Goal: Book appointment/travel/reservation

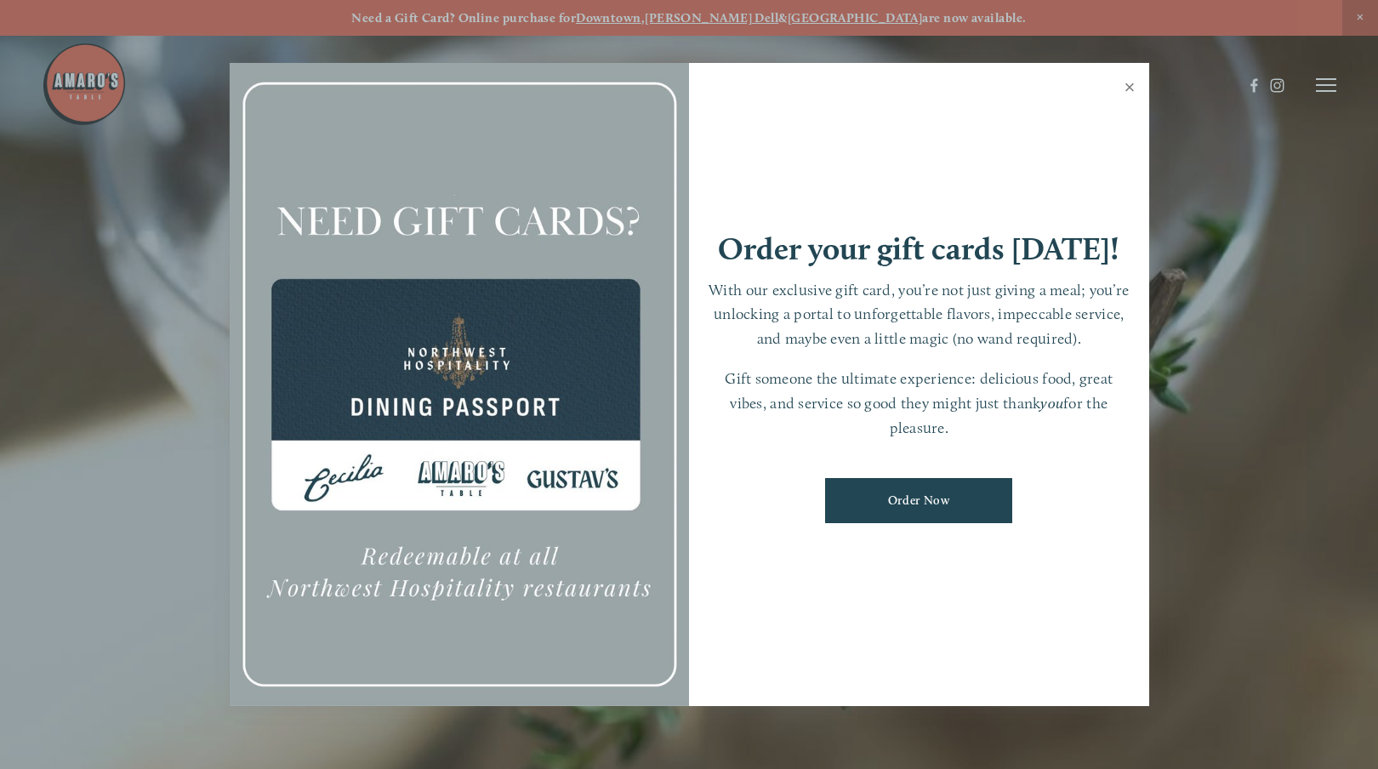
click at [1127, 79] on link "Close" at bounding box center [1130, 90] width 33 height 48
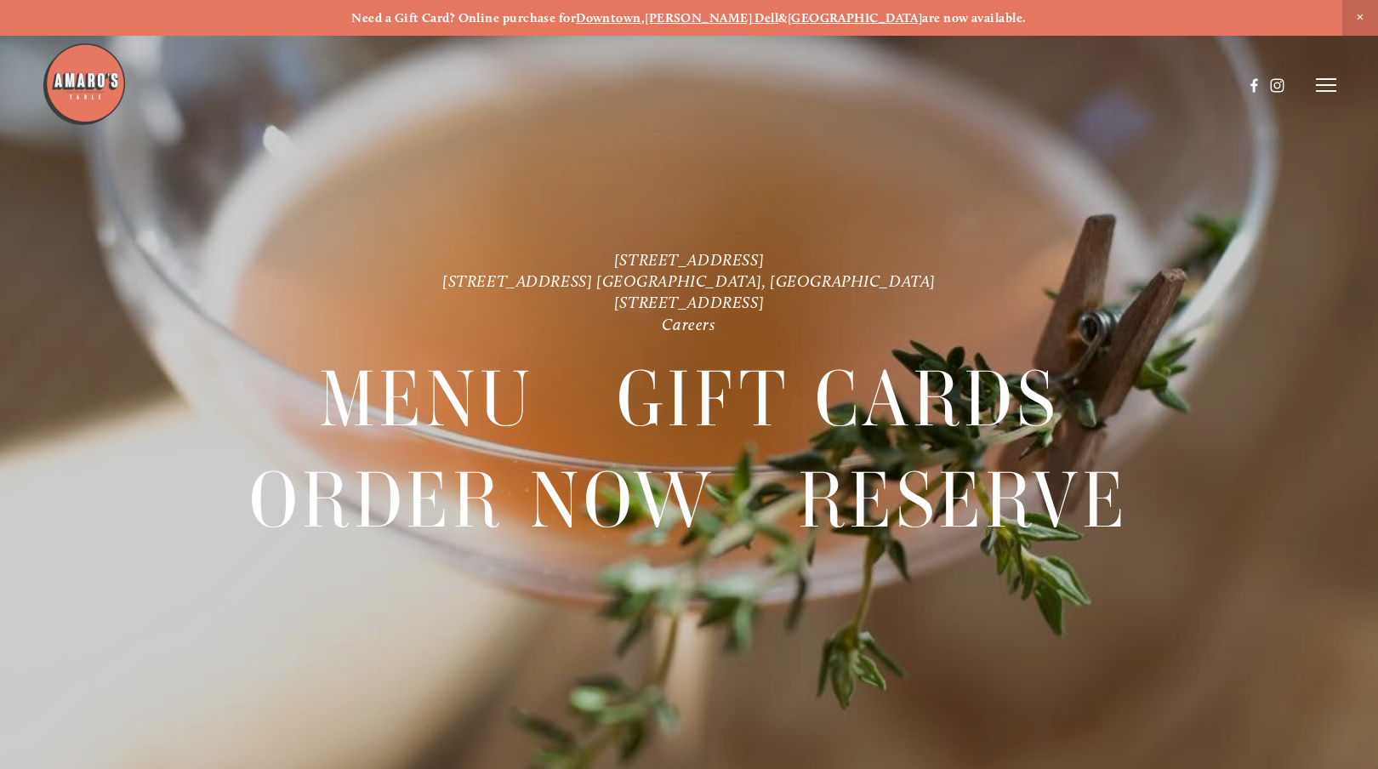
click at [727, 16] on strong "[PERSON_NAME] Dell" at bounding box center [712, 17] width 134 height 15
click at [1322, 88] on icon at bounding box center [1326, 84] width 20 height 15
click at [1006, 84] on span "Menu" at bounding box center [1015, 84] width 31 height 14
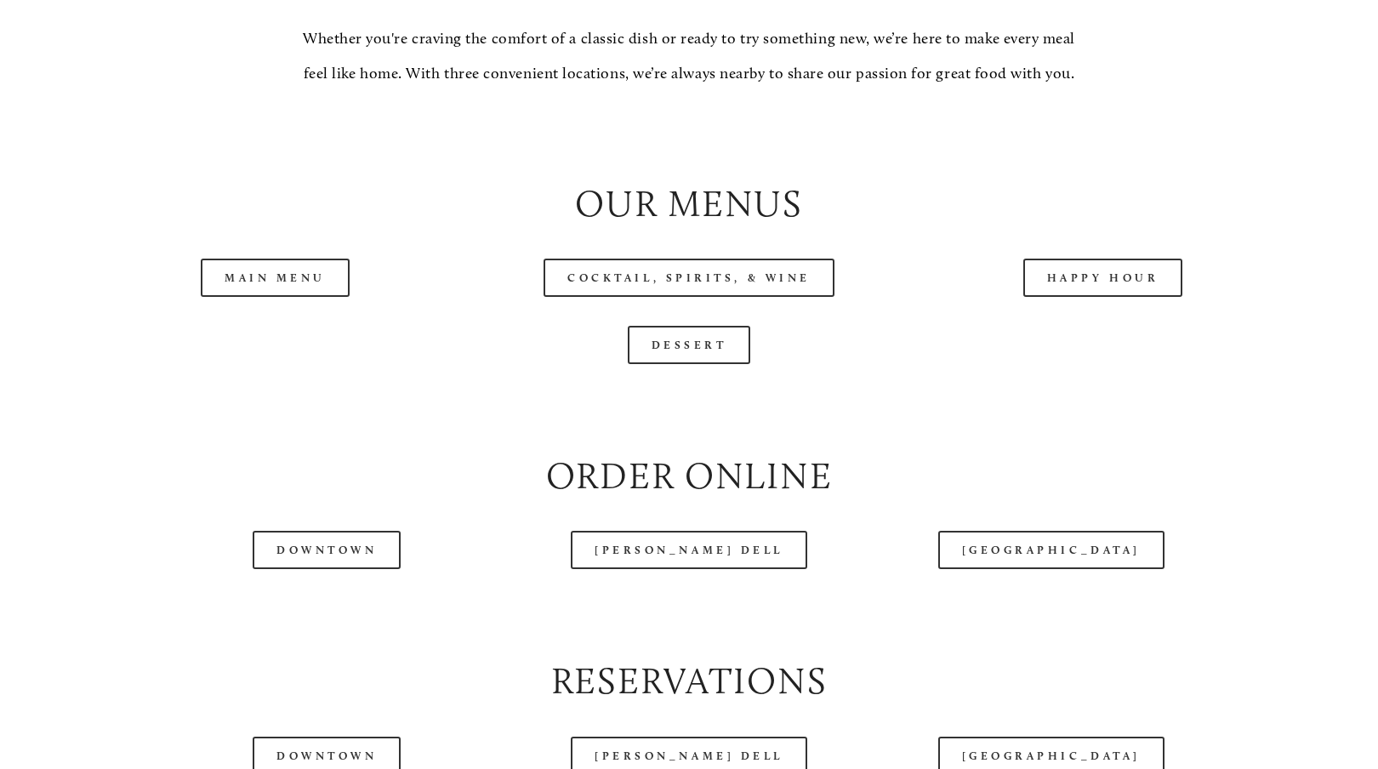
scroll to position [1702, 0]
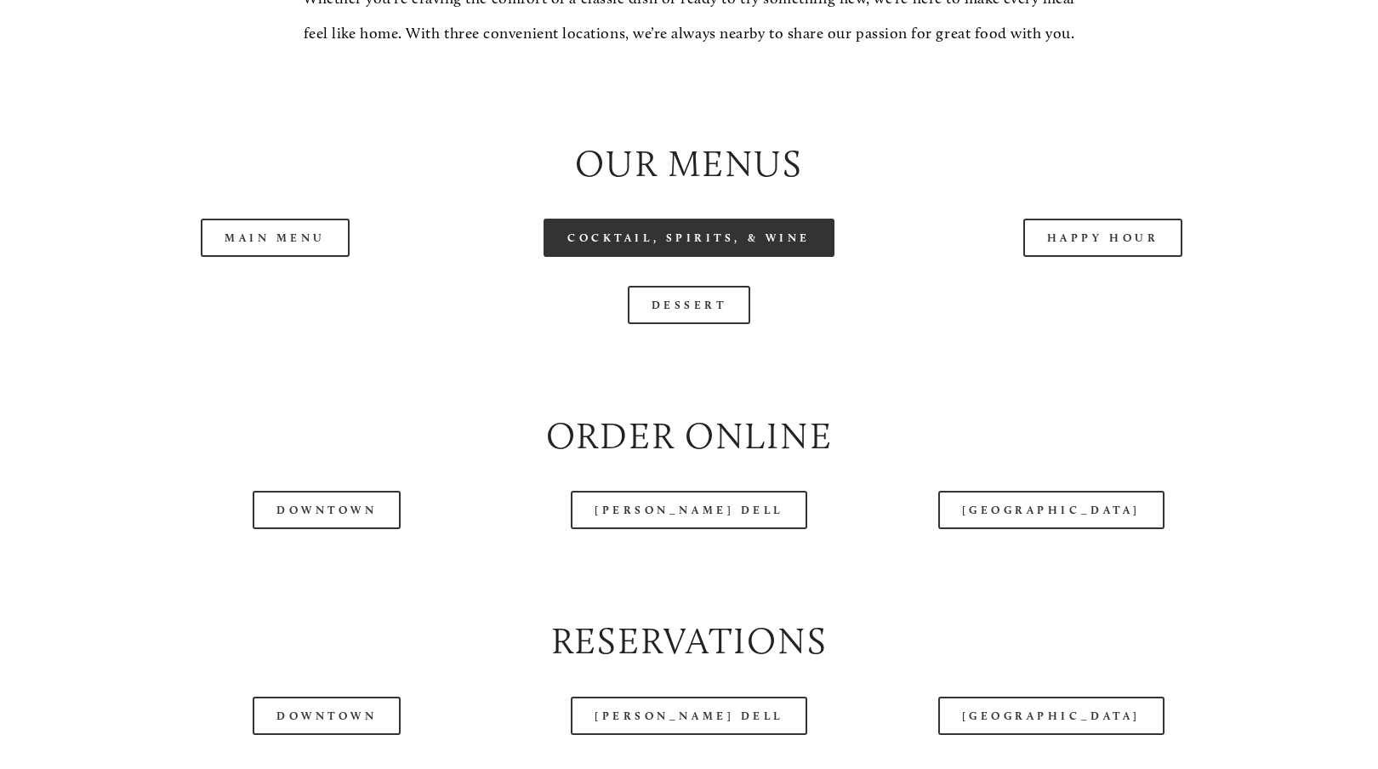
click at [691, 257] on link "Cocktail, Spirits, & Wine" at bounding box center [689, 238] width 291 height 38
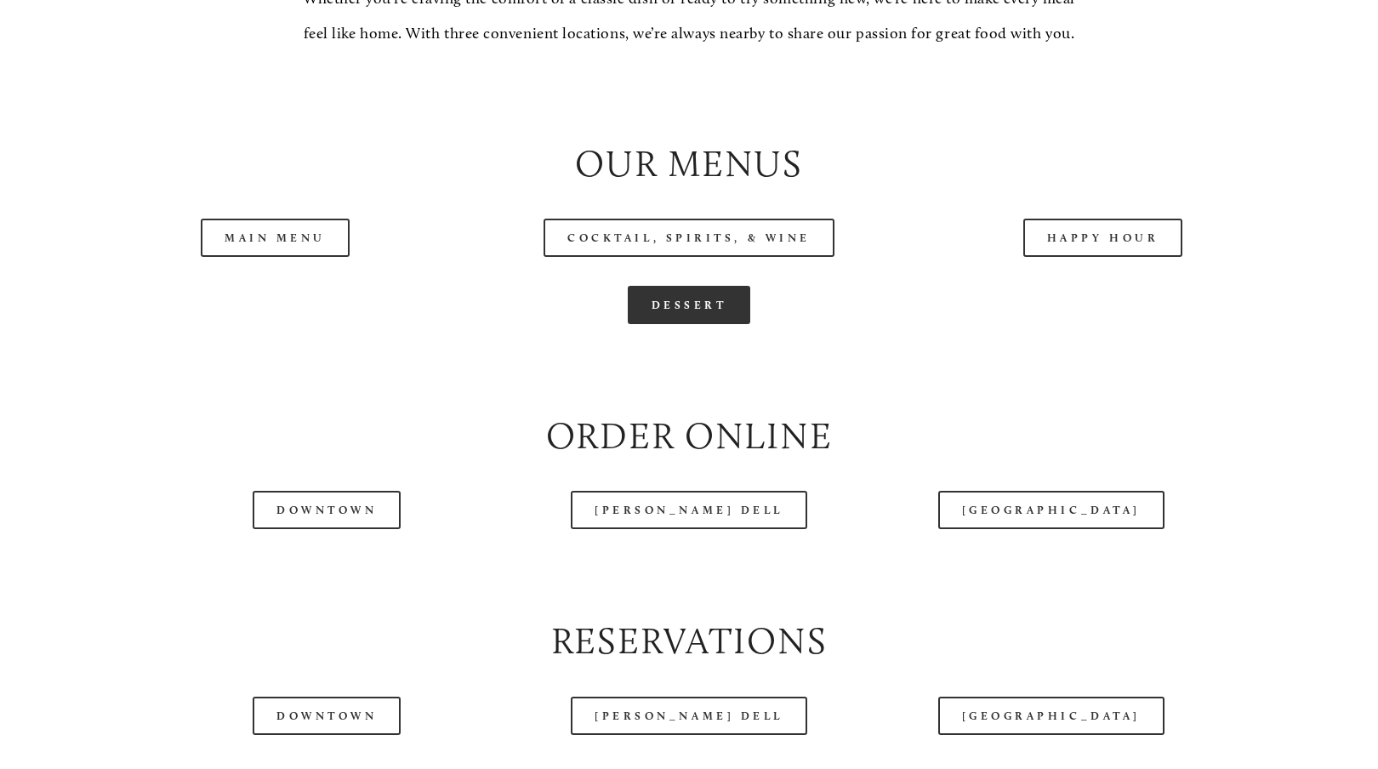
click at [682, 324] on link "Dessert" at bounding box center [689, 305] width 123 height 38
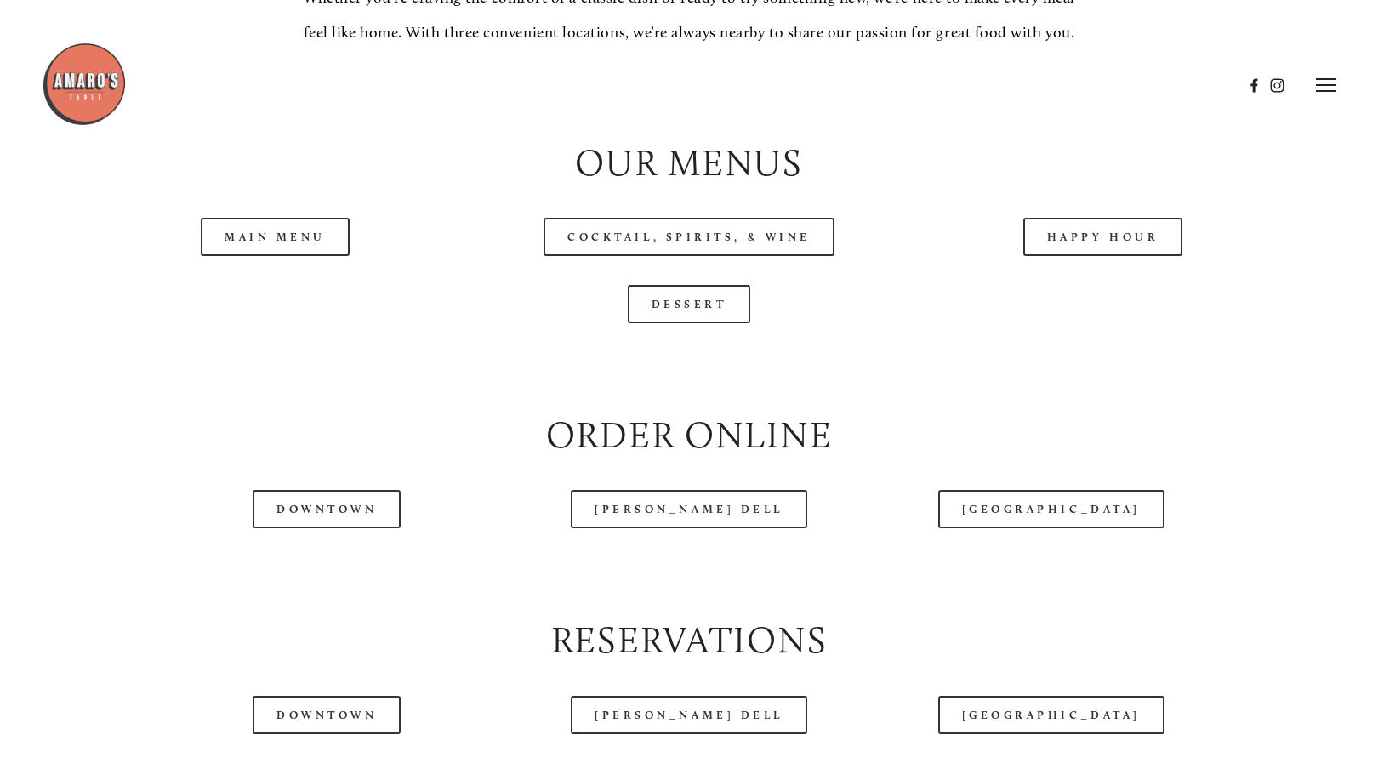
scroll to position [1617, 0]
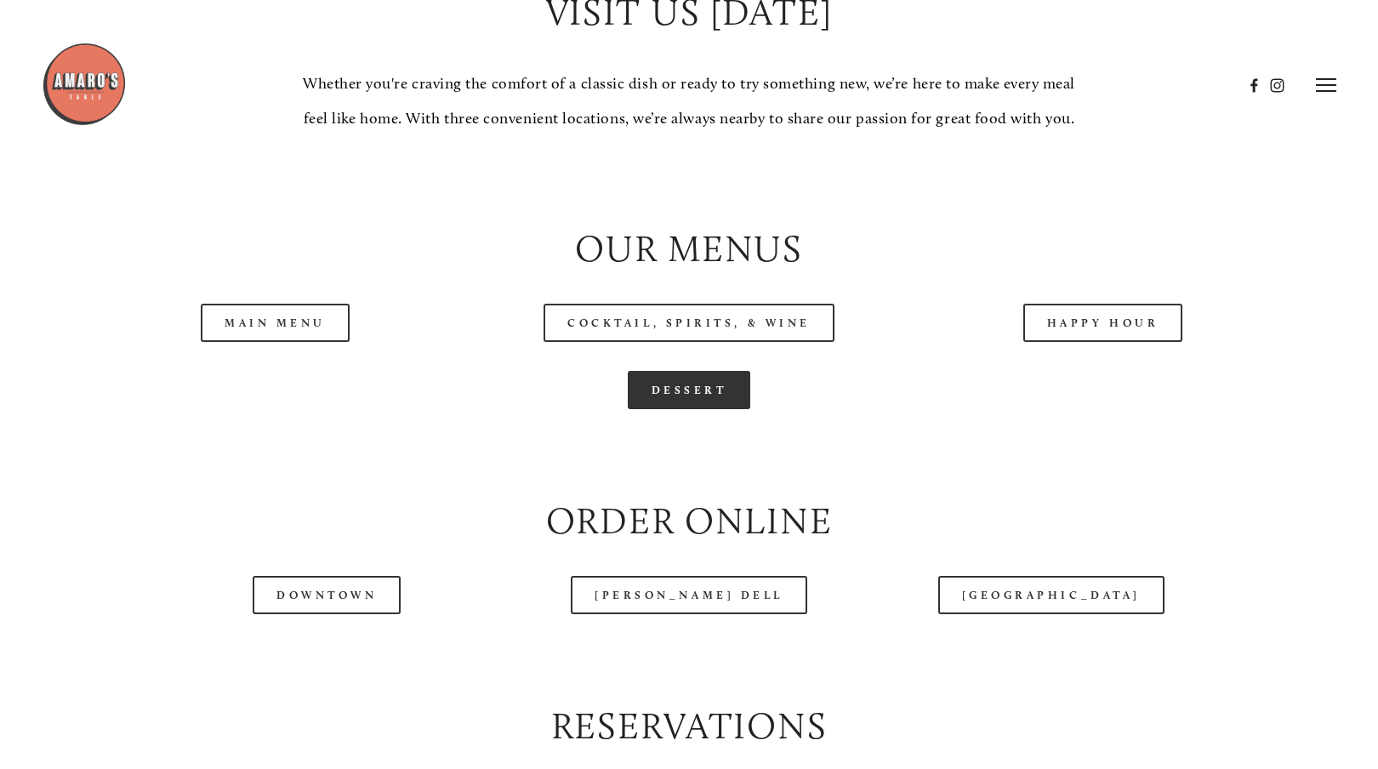
click at [685, 409] on link "Dessert" at bounding box center [689, 390] width 123 height 38
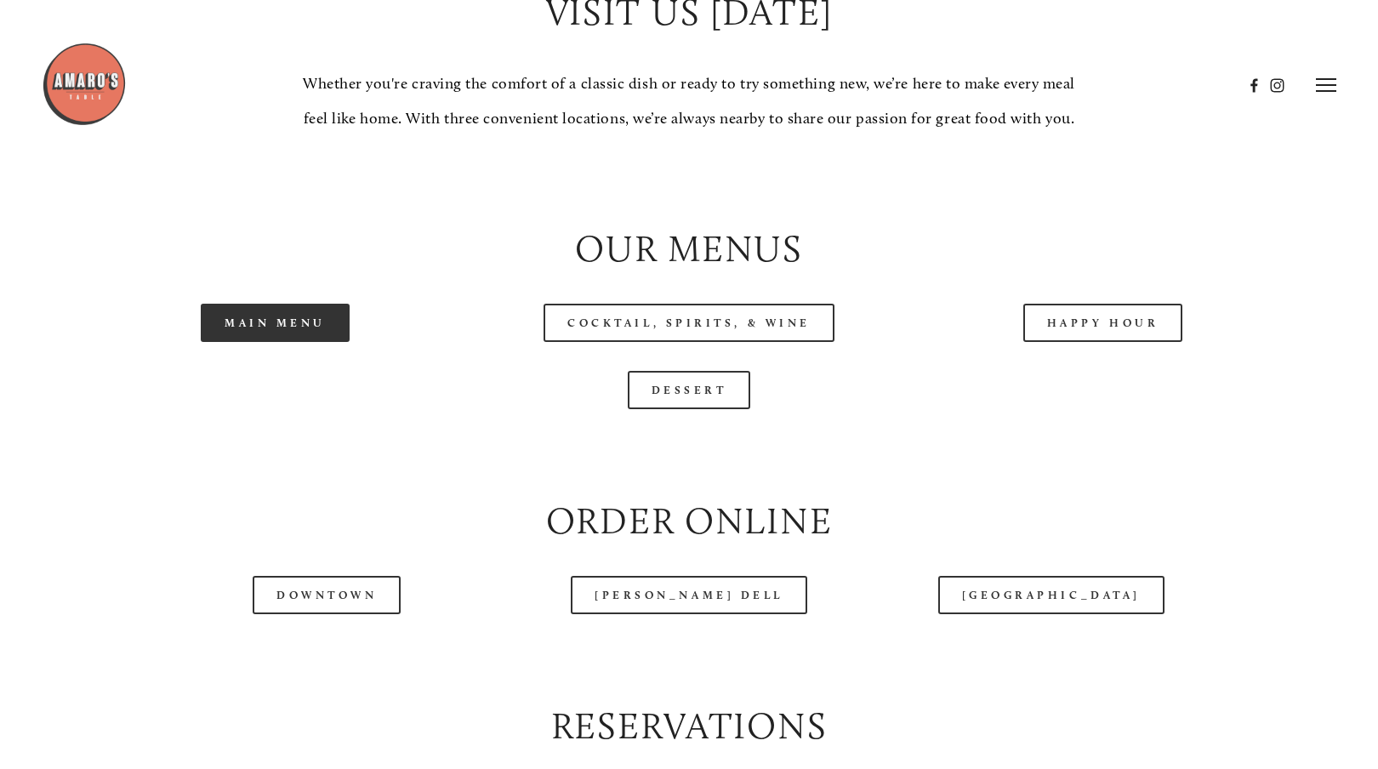
click at [258, 342] on link "Main Menu" at bounding box center [275, 323] width 149 height 38
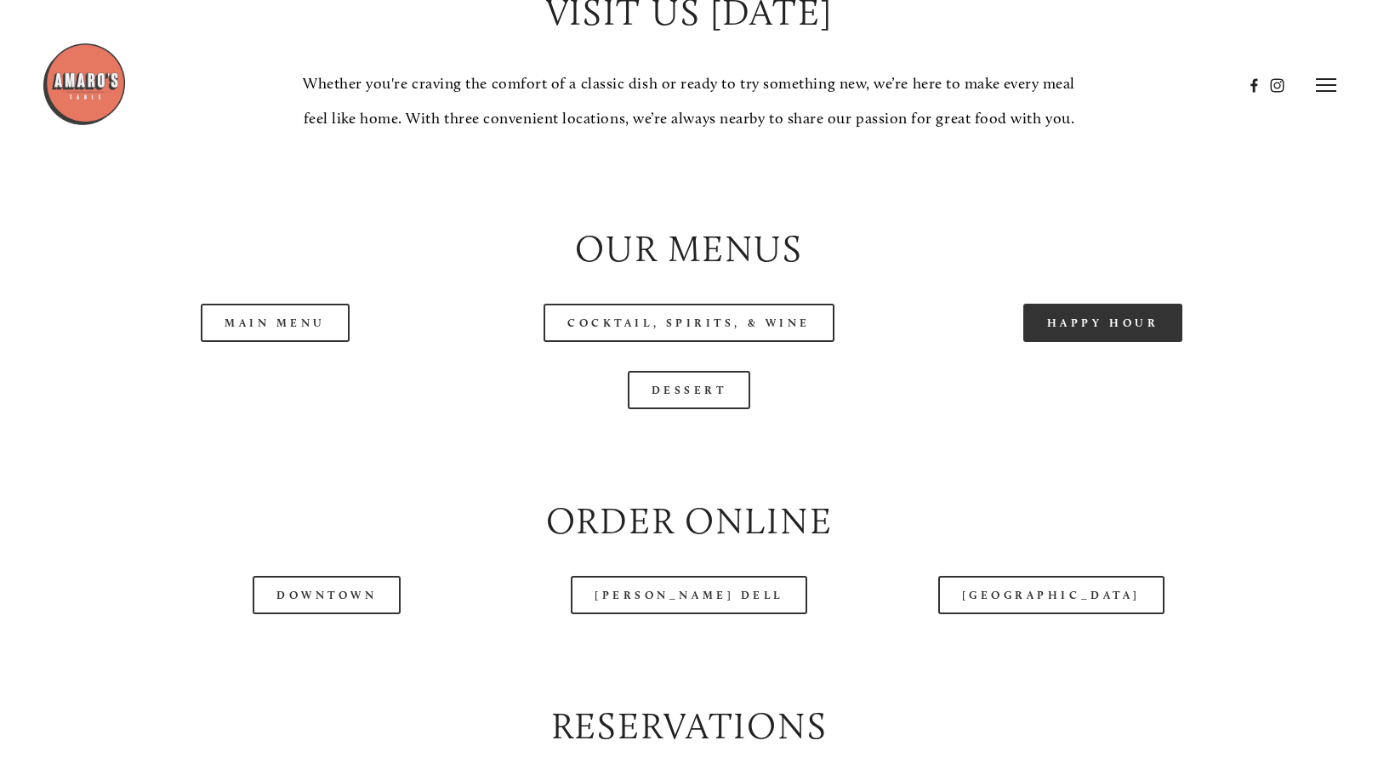
click at [1149, 342] on link "Happy Hour" at bounding box center [1104, 323] width 160 height 38
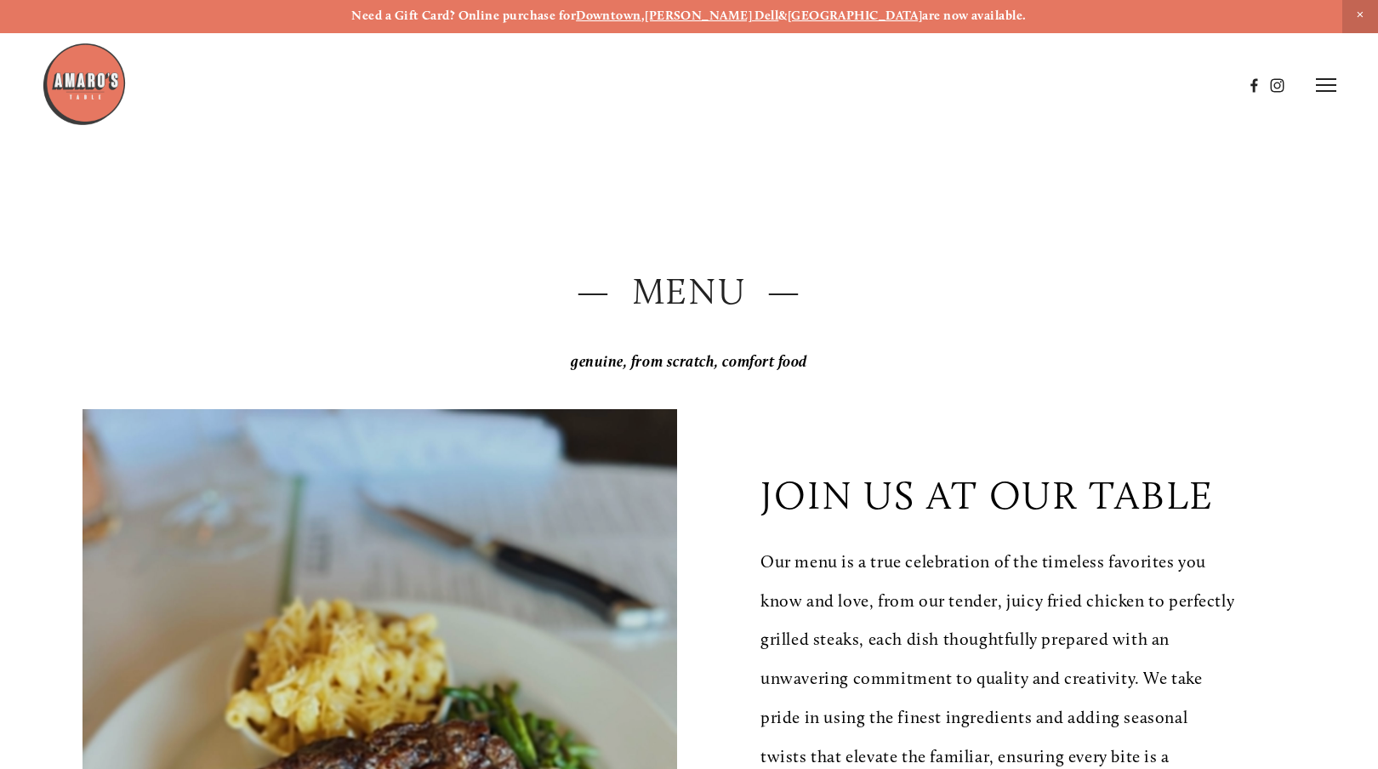
scroll to position [0, 0]
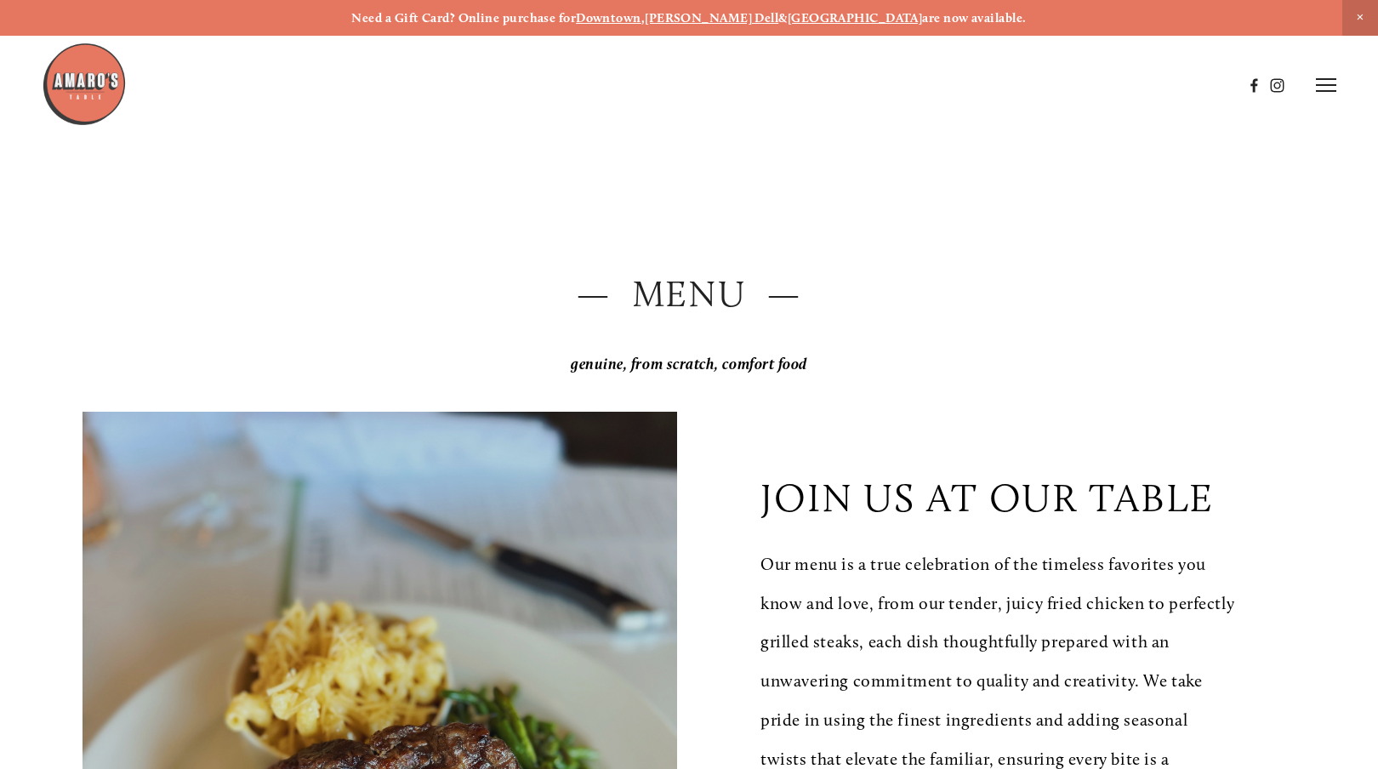
click at [1320, 83] on icon at bounding box center [1326, 84] width 20 height 15
click at [1203, 86] on span "Reserve" at bounding box center [1218, 84] width 39 height 14
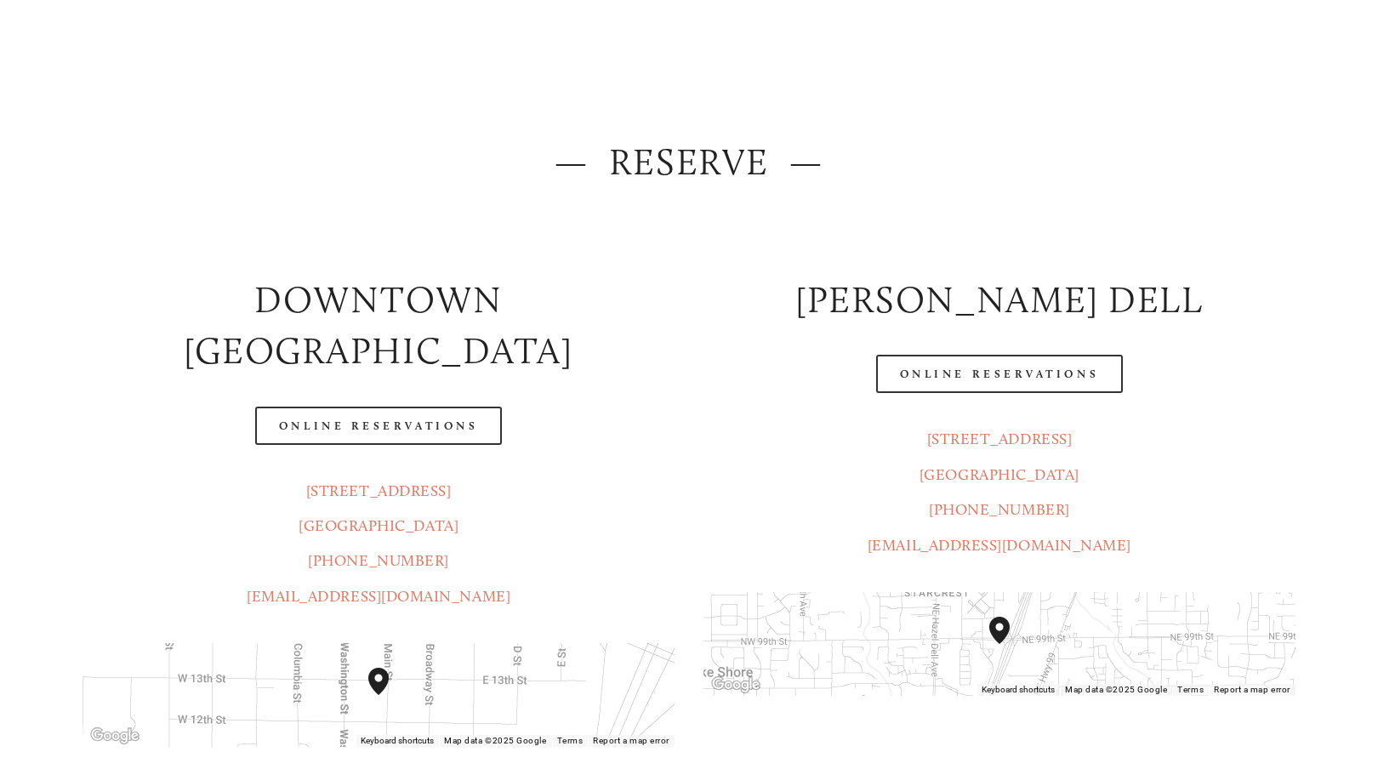
scroll to position [170, 0]
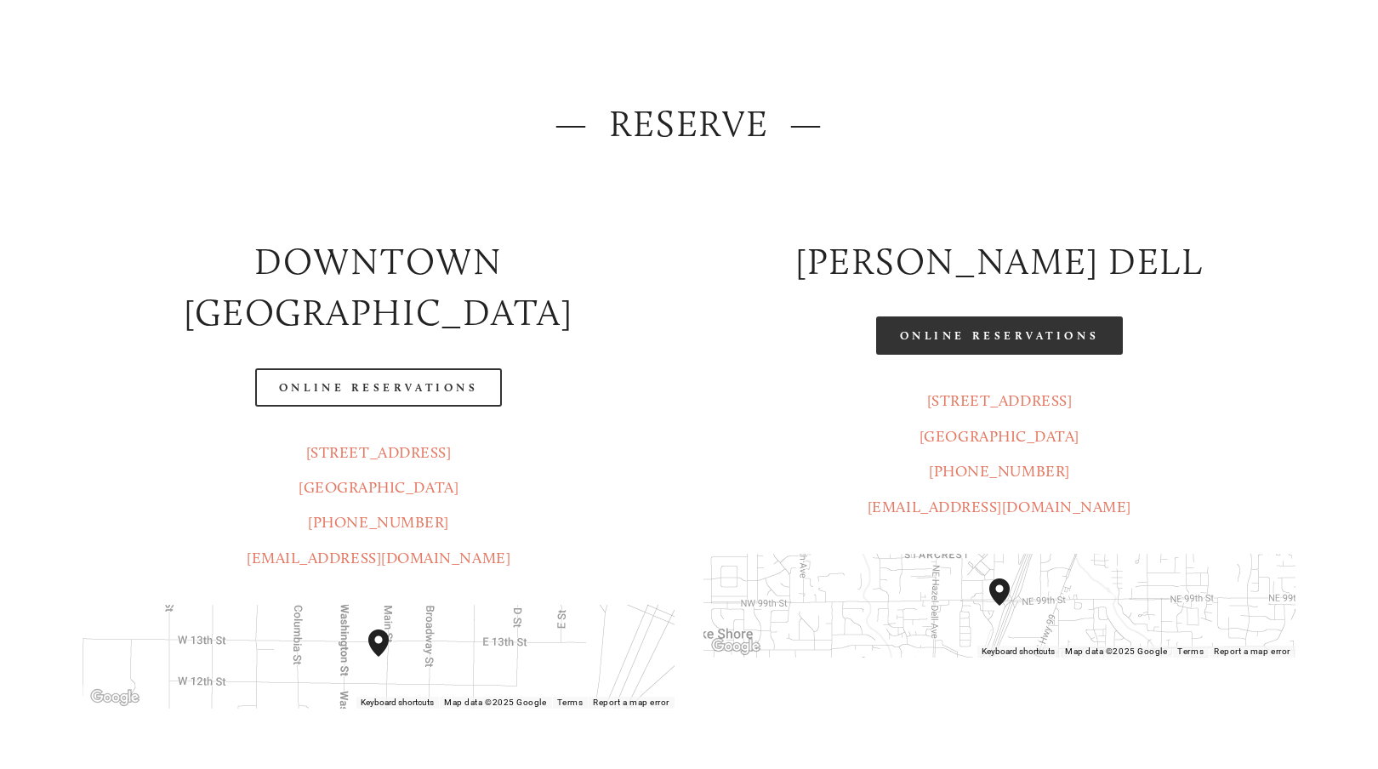
click at [995, 349] on link "Online Reservations" at bounding box center [999, 336] width 247 height 38
